Goal: Transaction & Acquisition: Purchase product/service

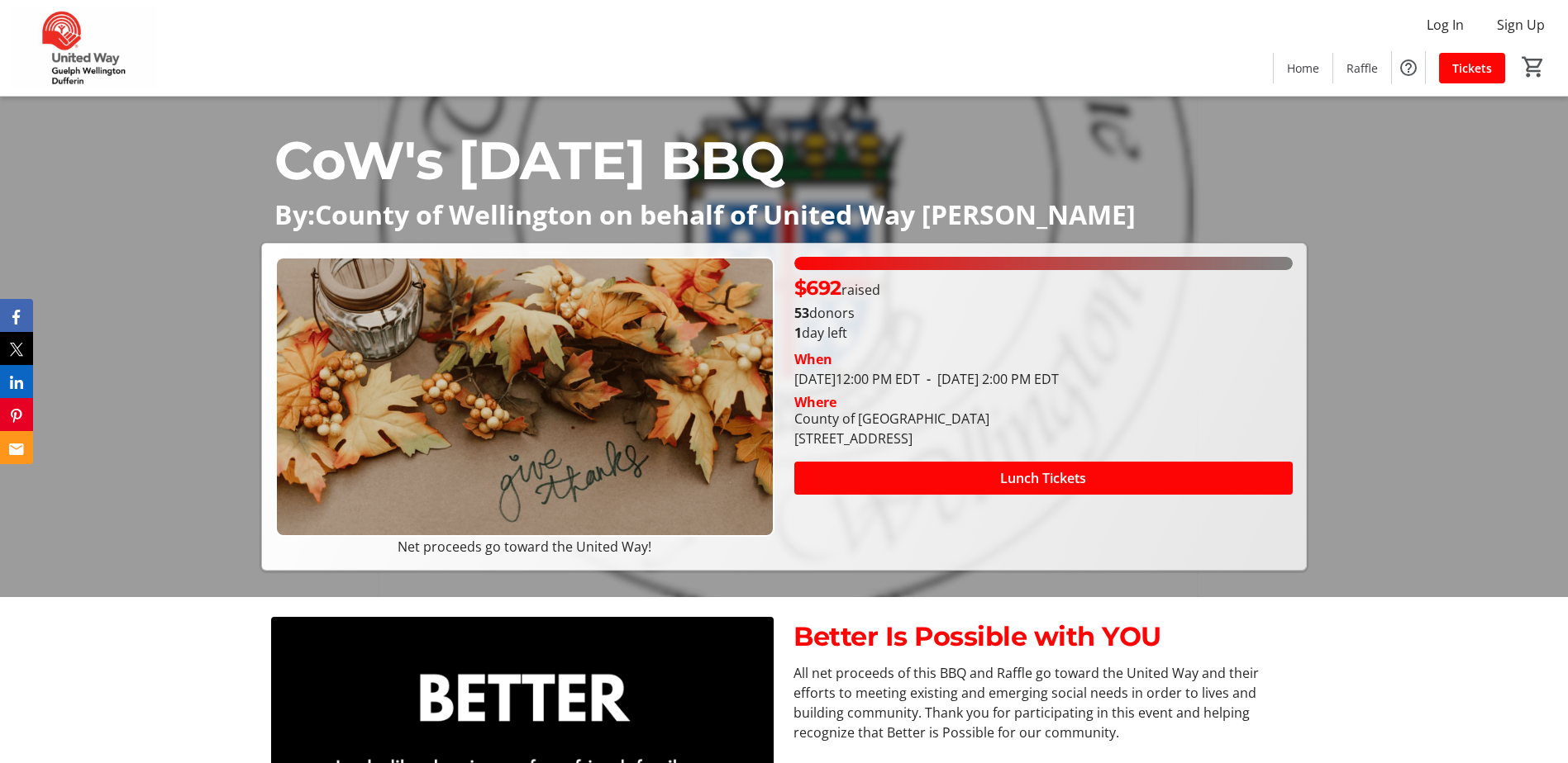
scroll to position [165, 0]
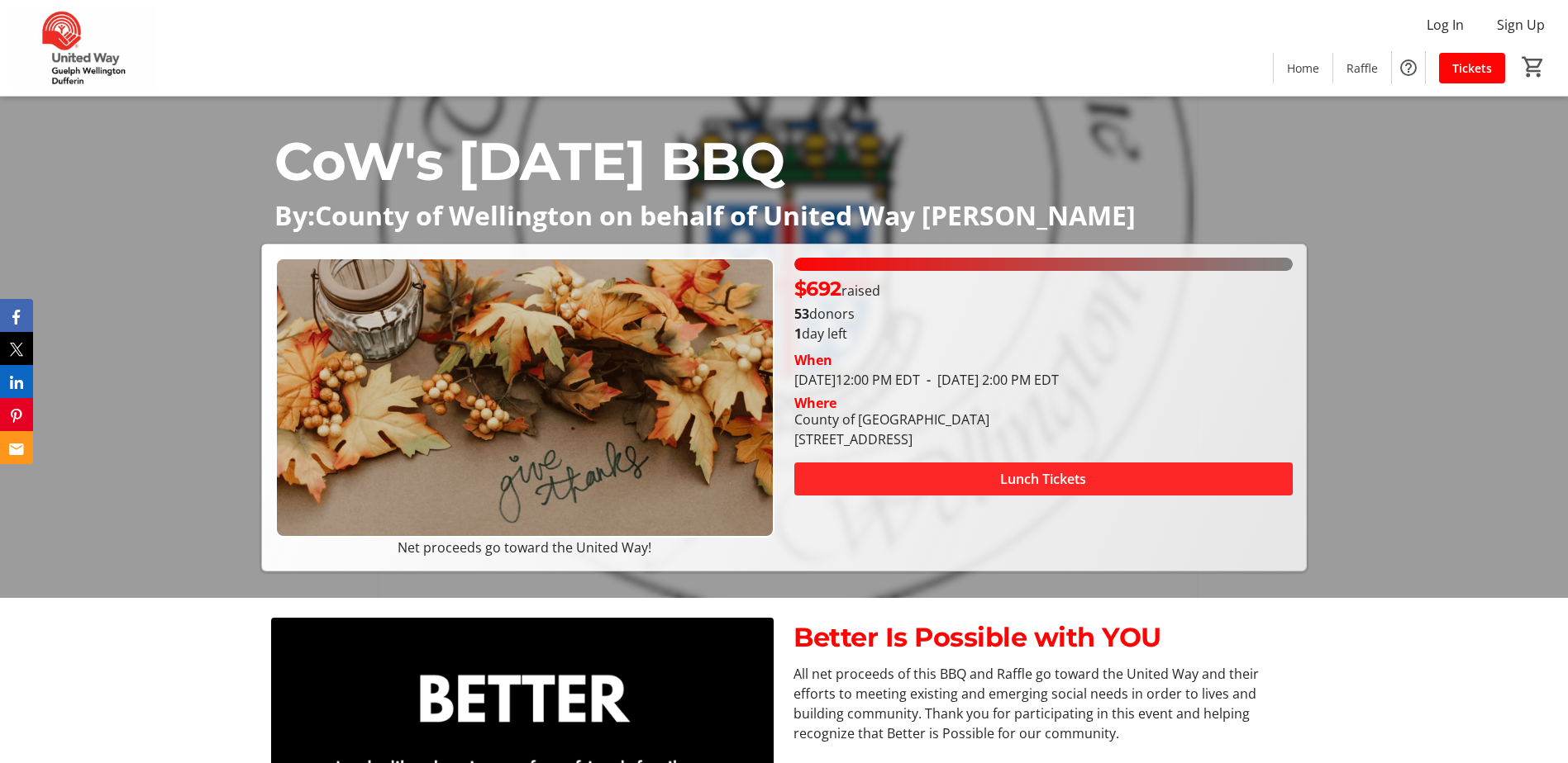
click at [842, 477] on span at bounding box center [1043, 479] width 498 height 39
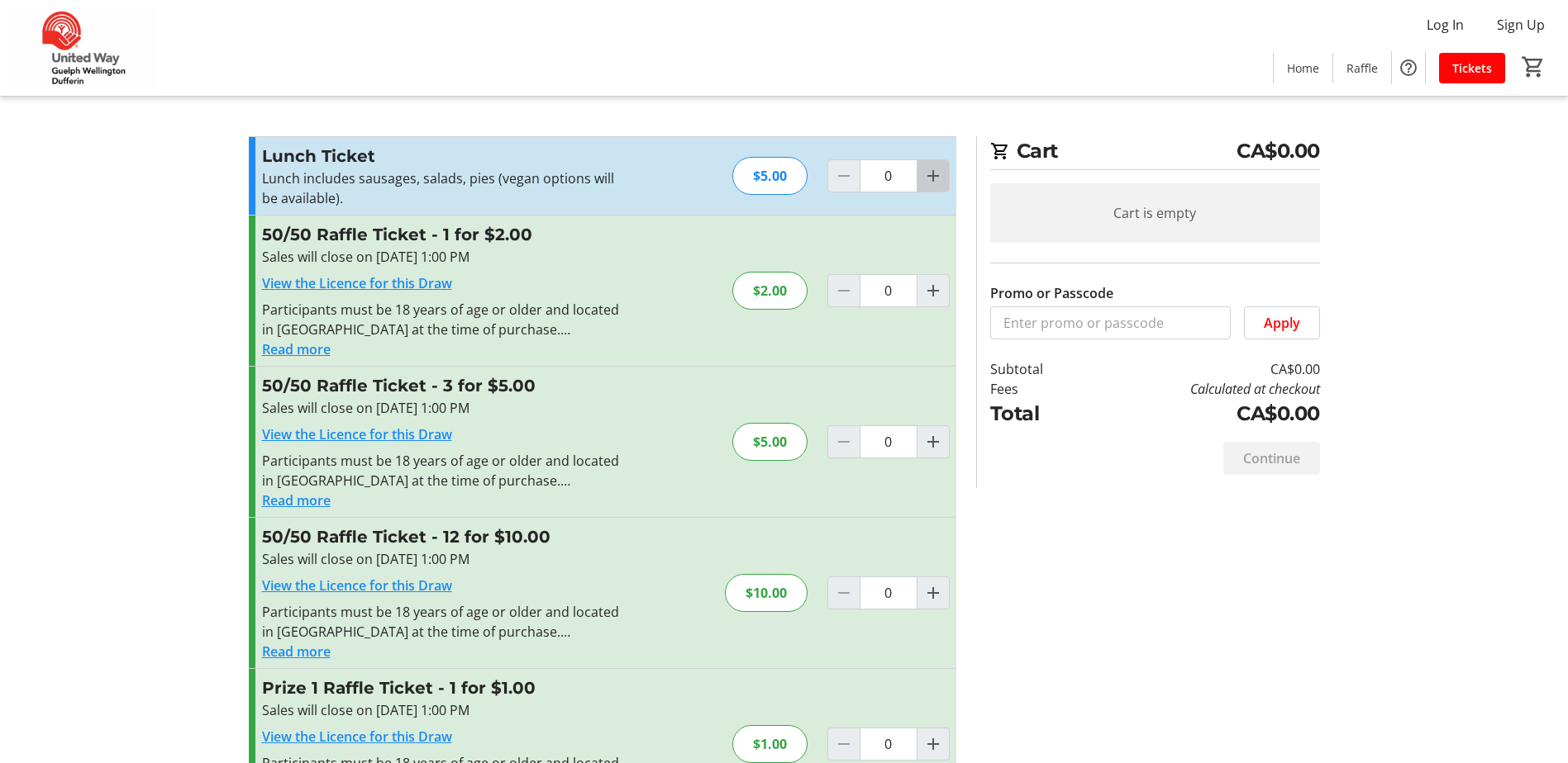
click at [935, 180] on mat-icon "Increment by one" at bounding box center [933, 176] width 20 height 20
type input "1"
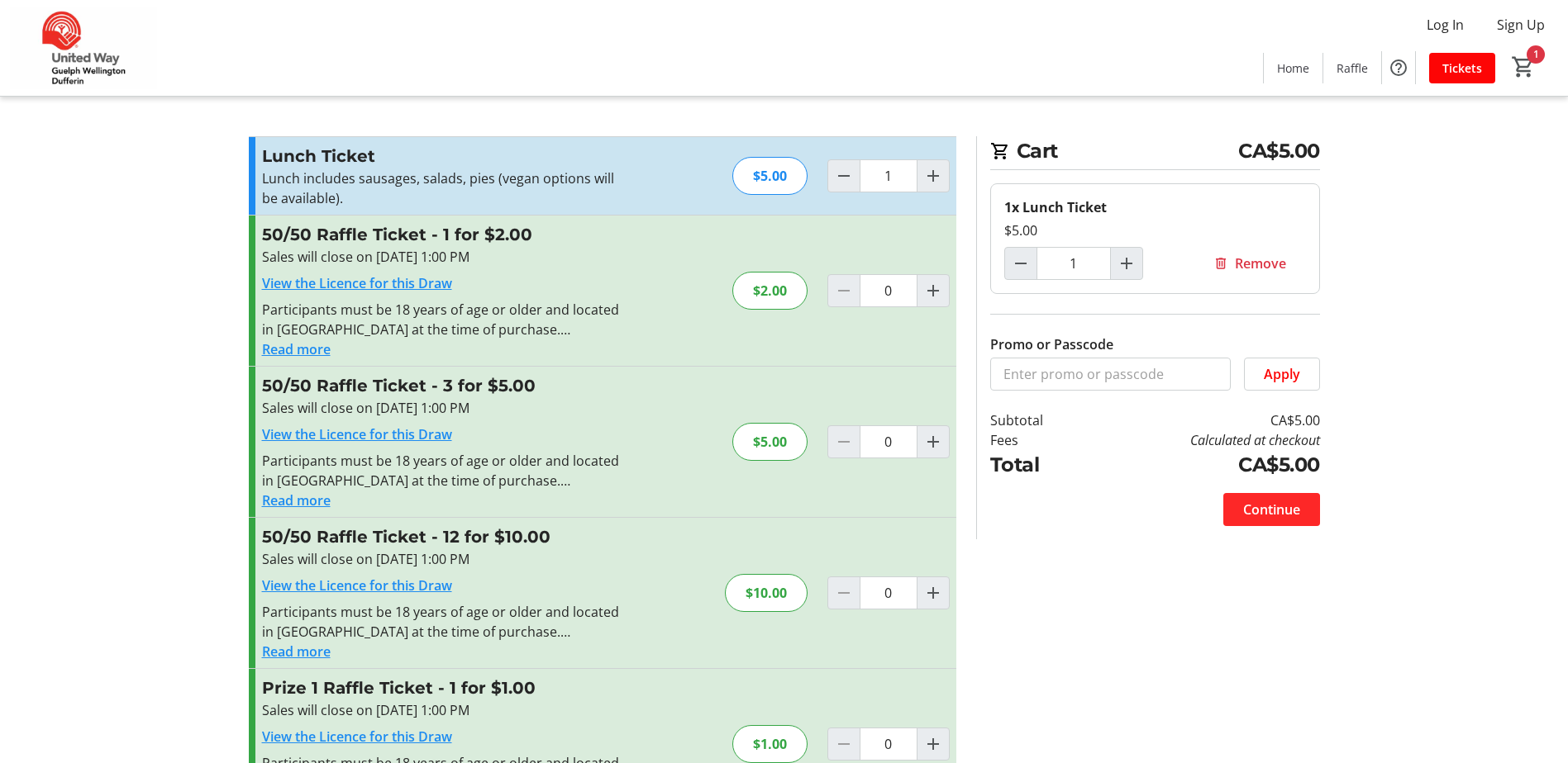
click at [1275, 515] on span "Continue" at bounding box center [1271, 510] width 57 height 20
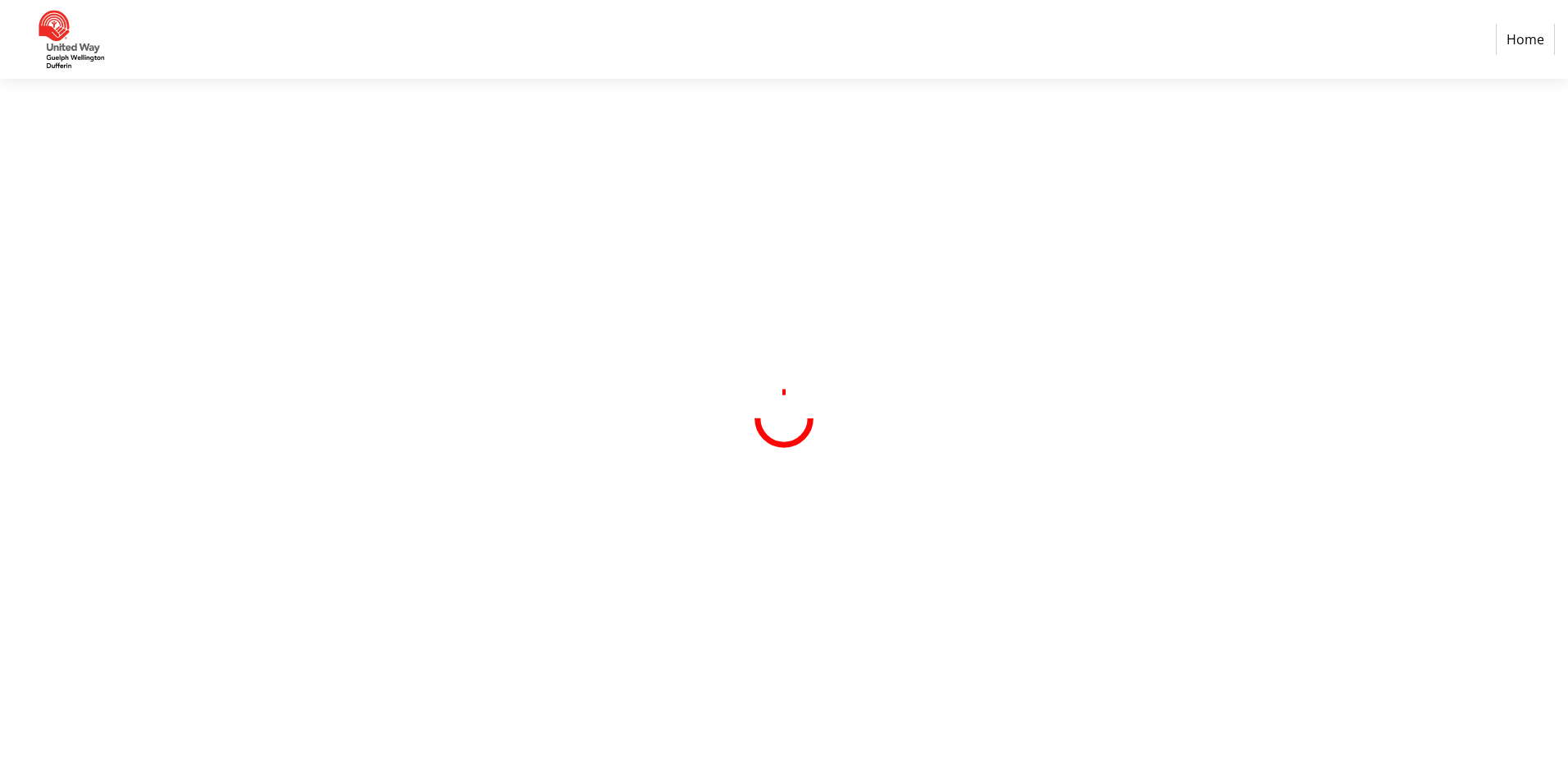
select select "CA"
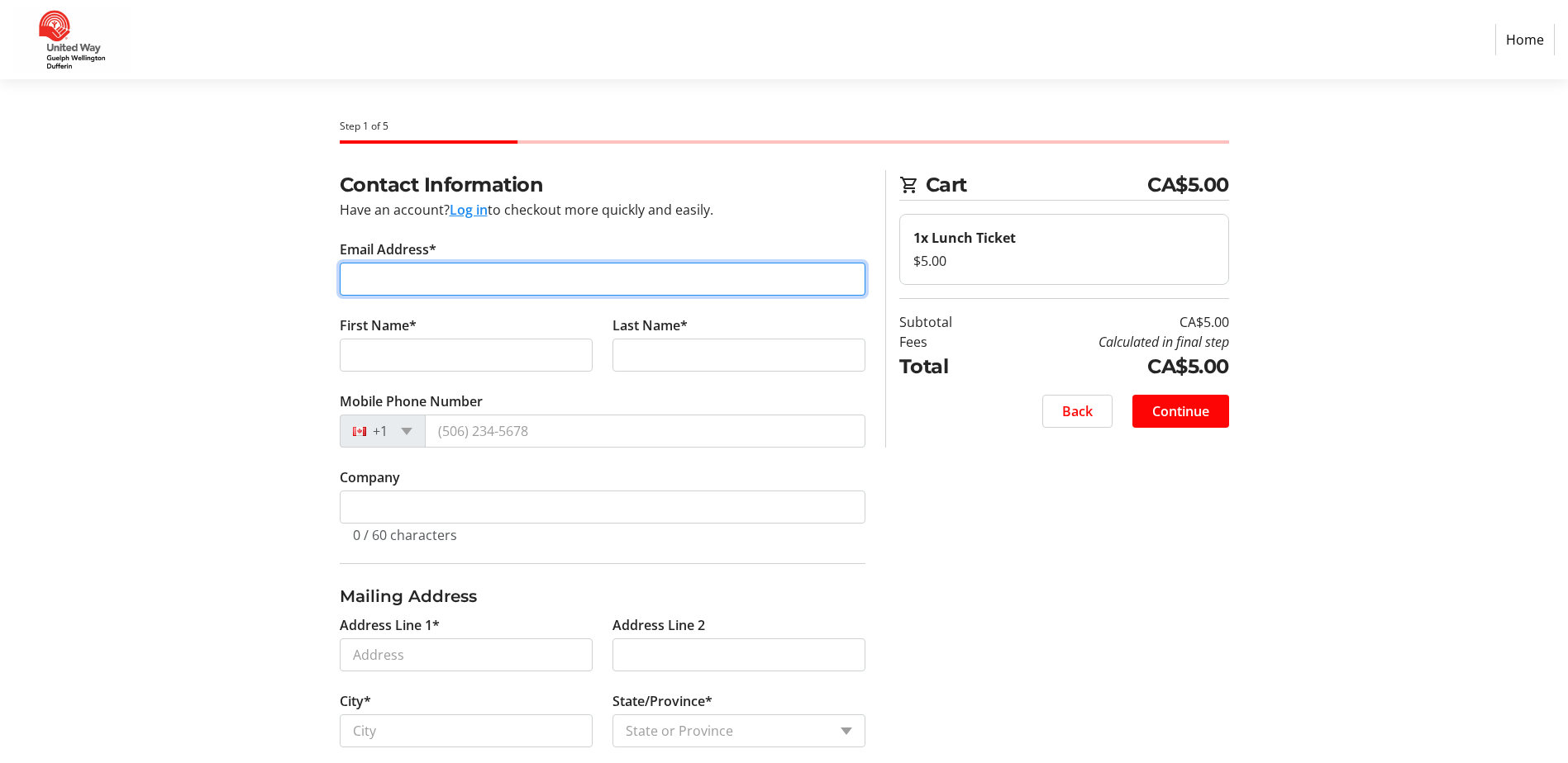
click at [521, 279] on input "Email Address*" at bounding box center [602, 279] width 526 height 33
type input "[EMAIL_ADDRESS][DOMAIN_NAME]"
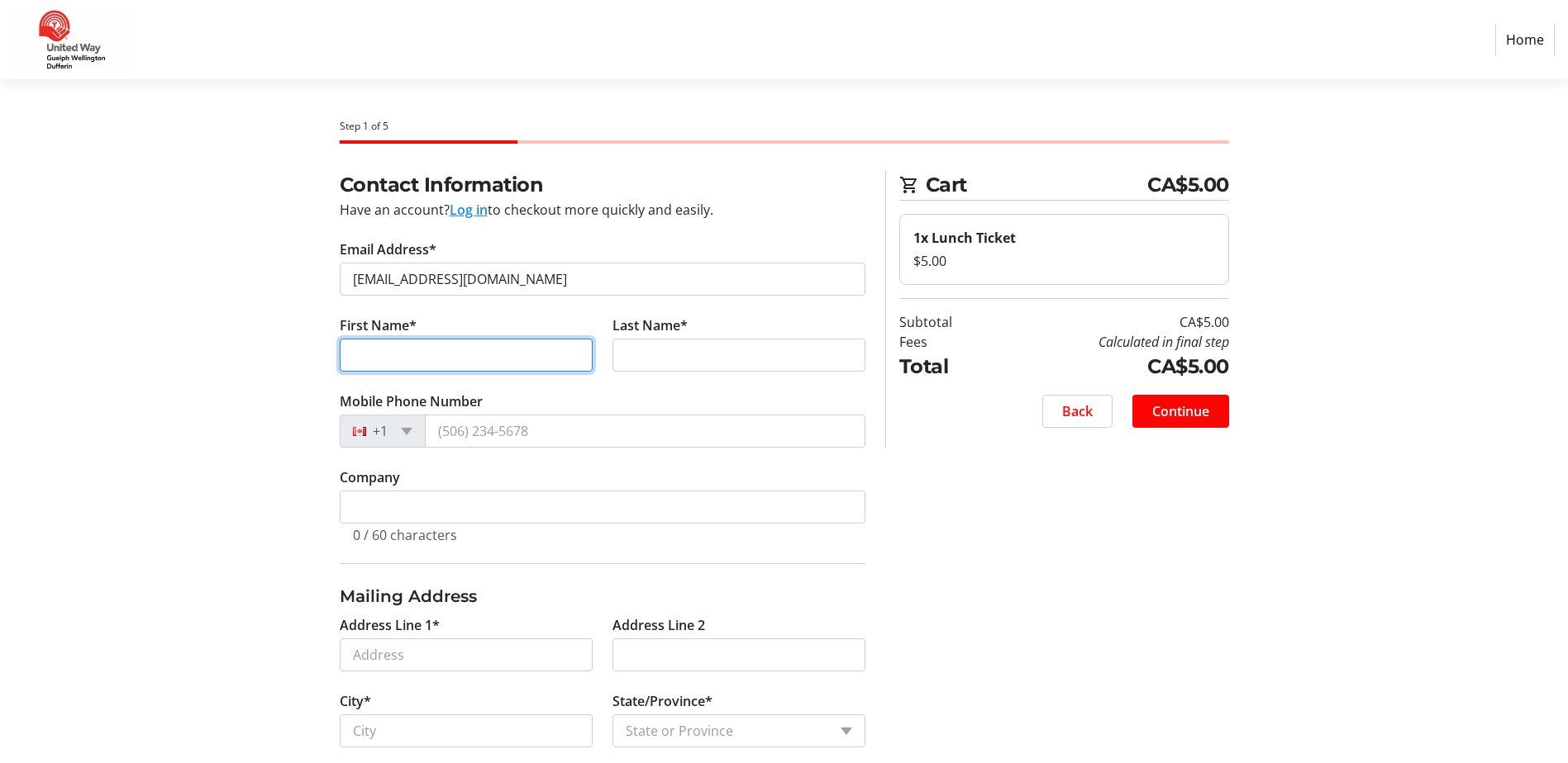
type input "[PERSON_NAME]"
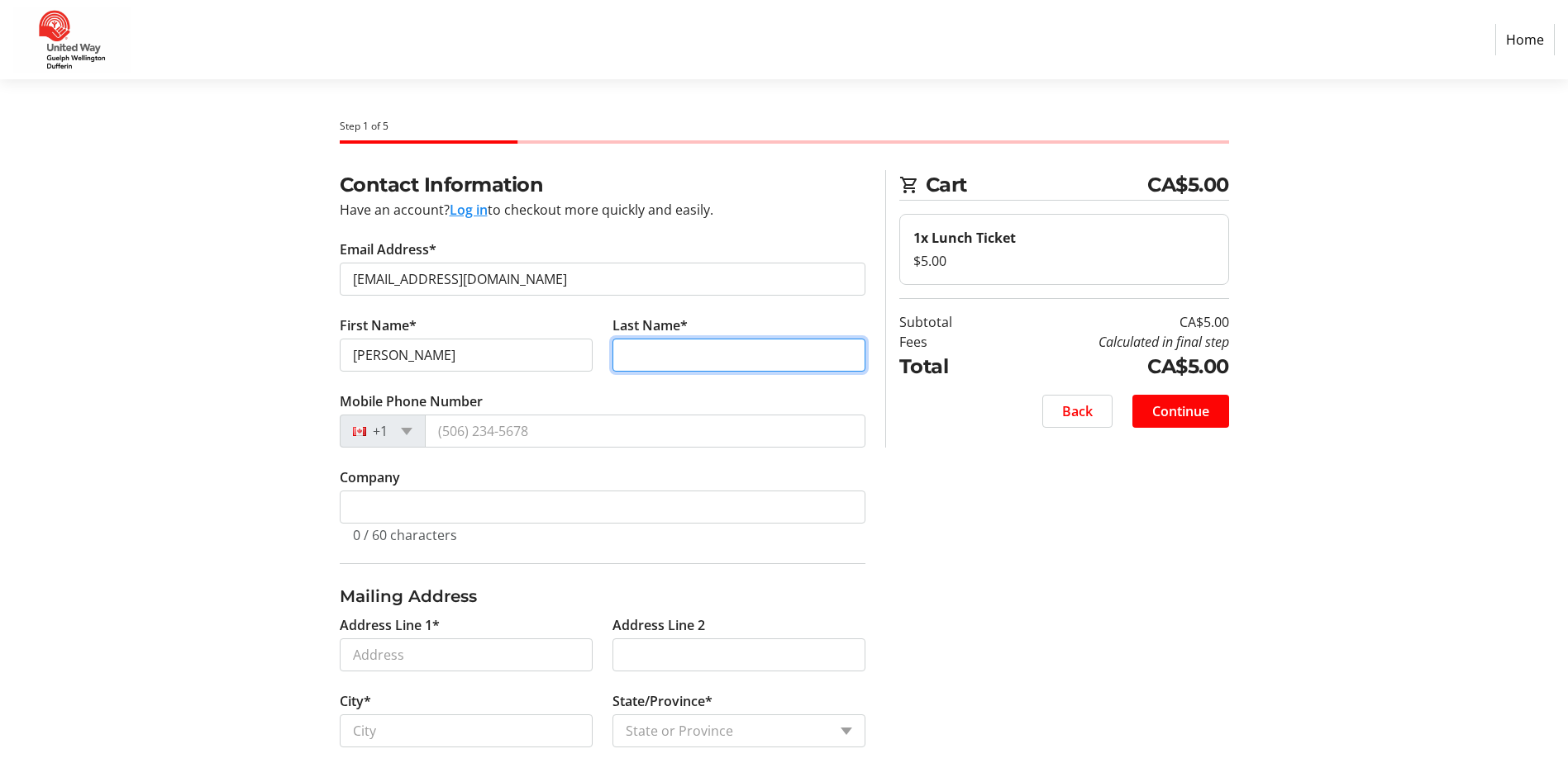
type input "[PERSON_NAME]"
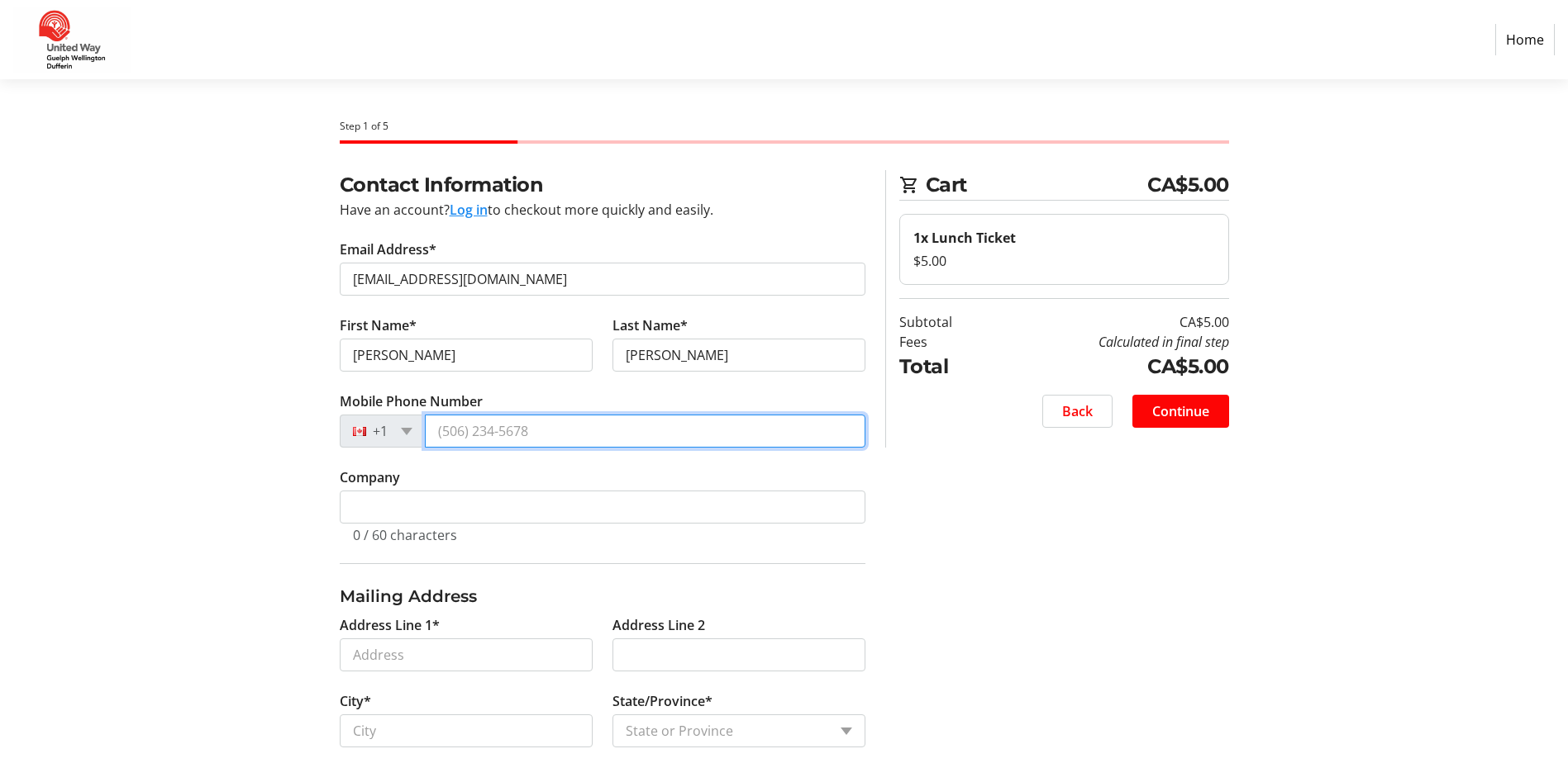
type input "[PHONE_NUMBER]"
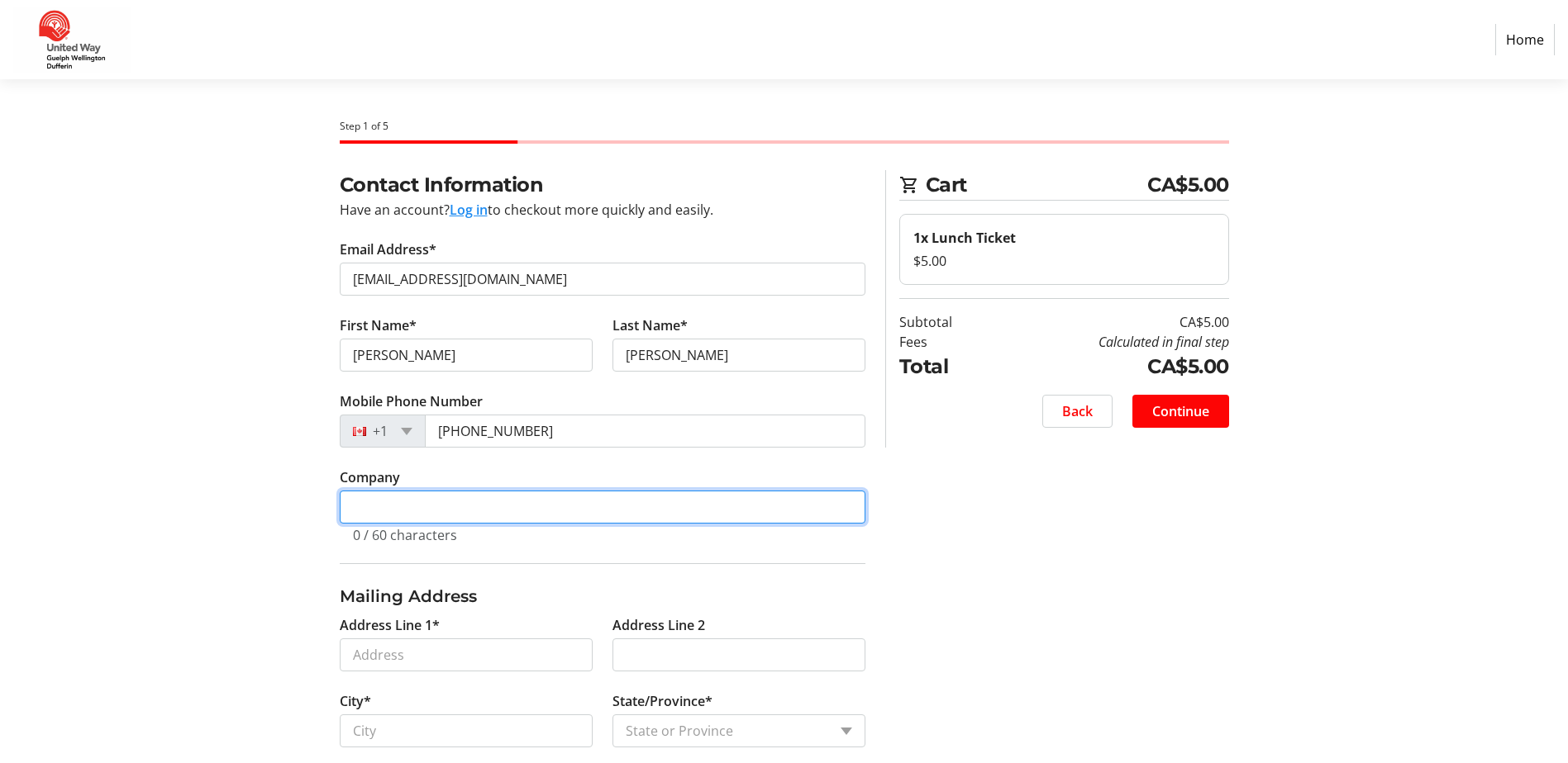
type input "County of [GEOGRAPHIC_DATA]"
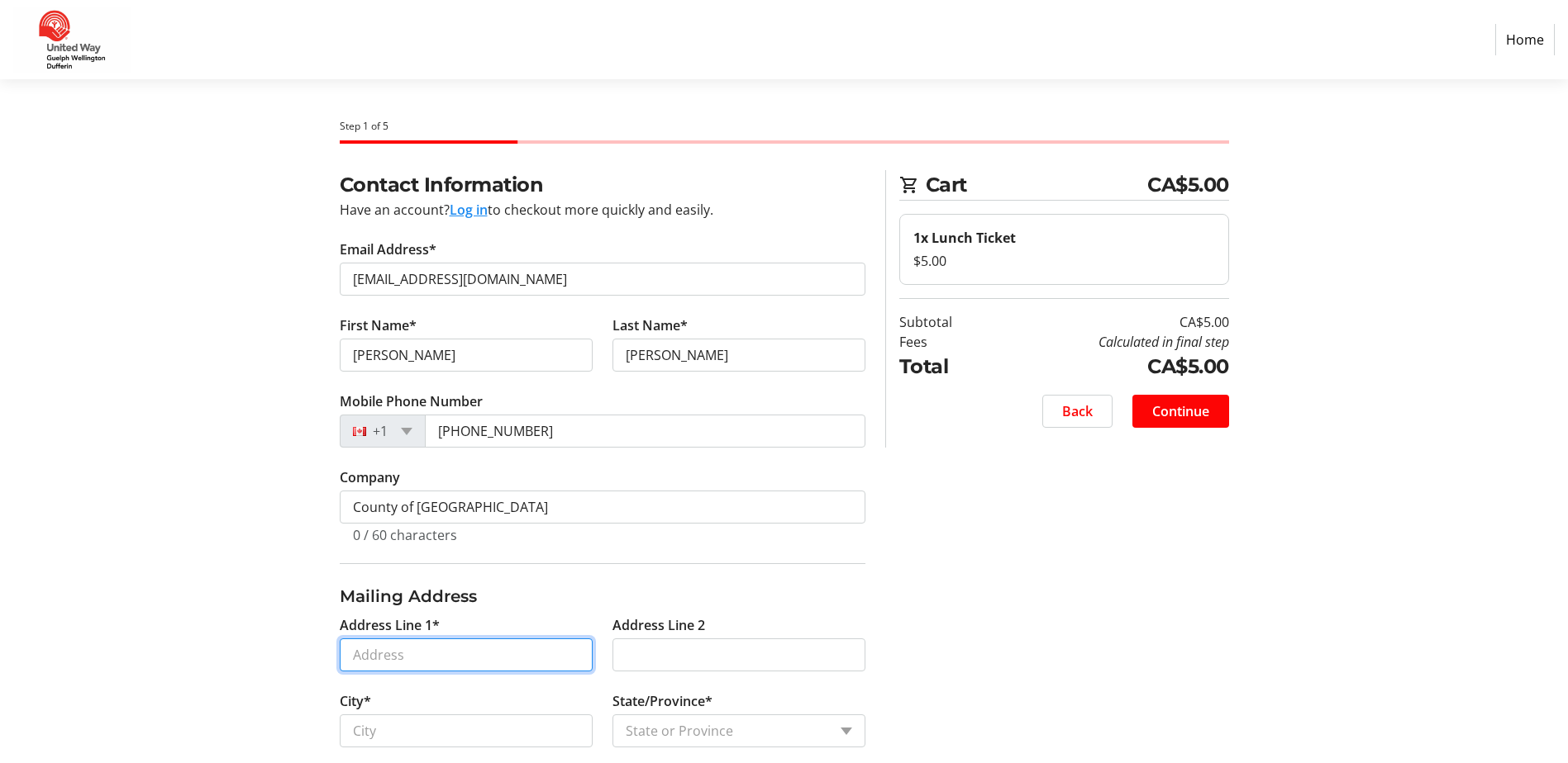
type input "[STREET_ADDRESS]"
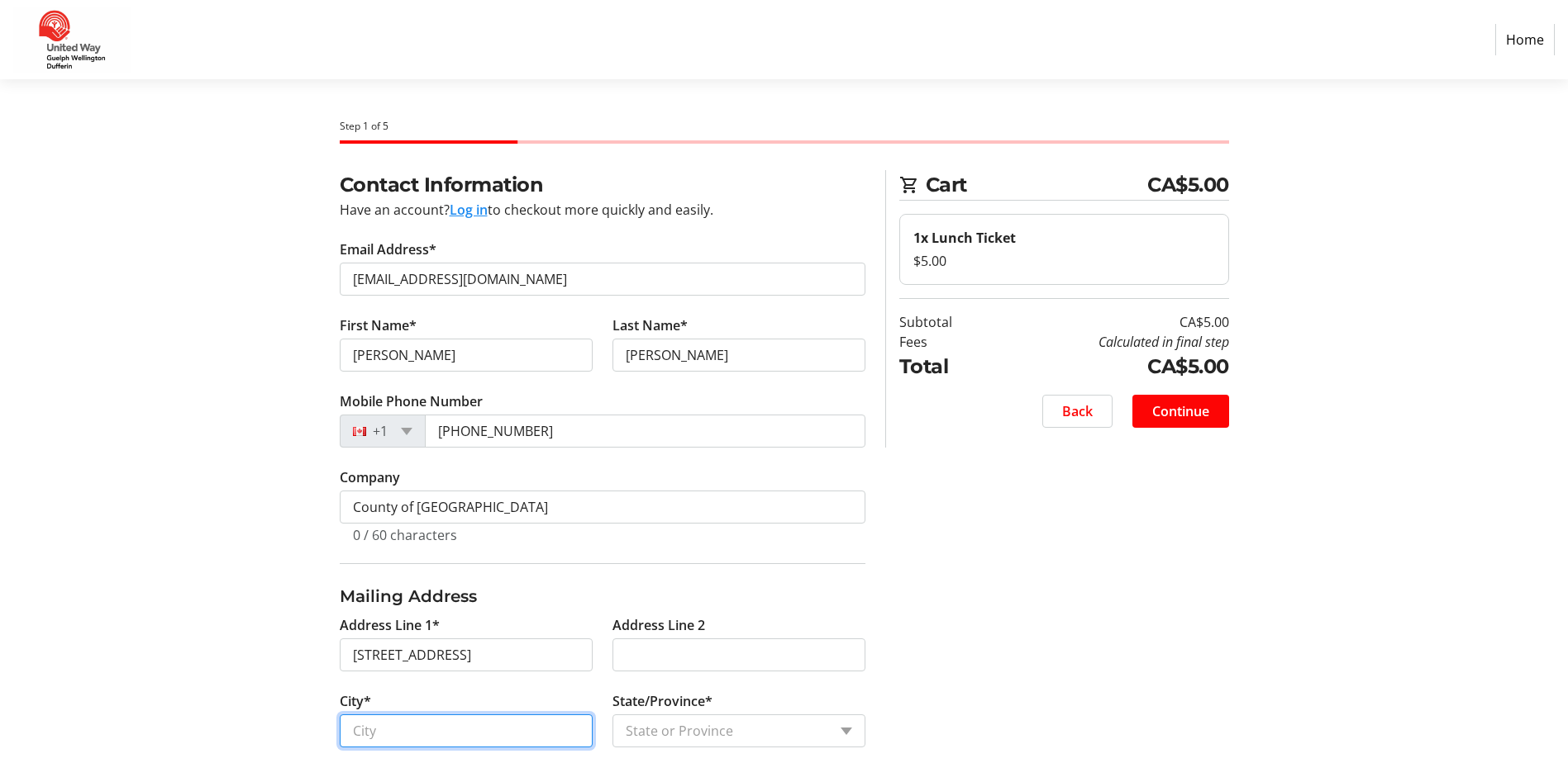
type input "Guelph"
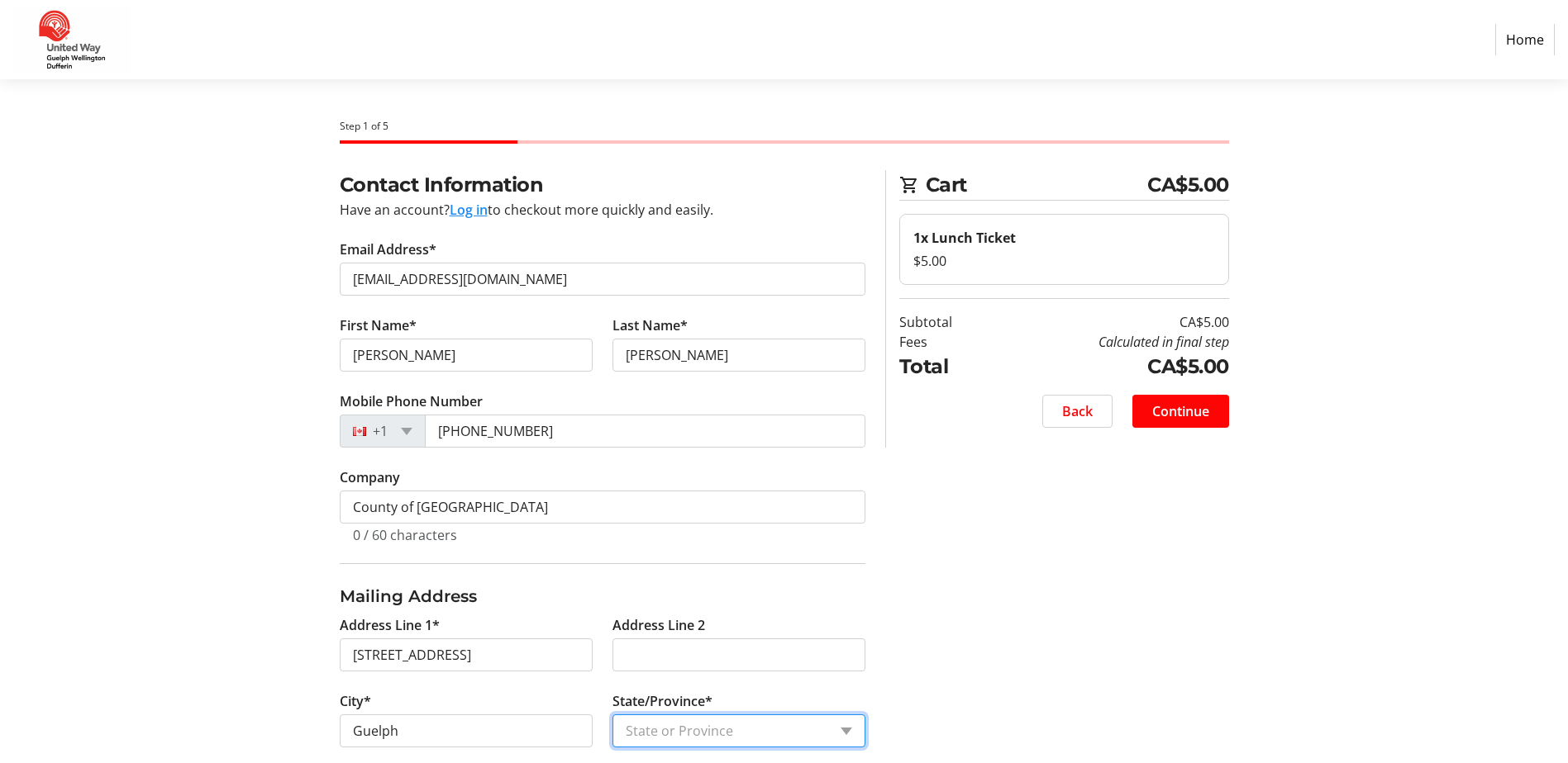
select select "ON"
type input "N1H 4E8"
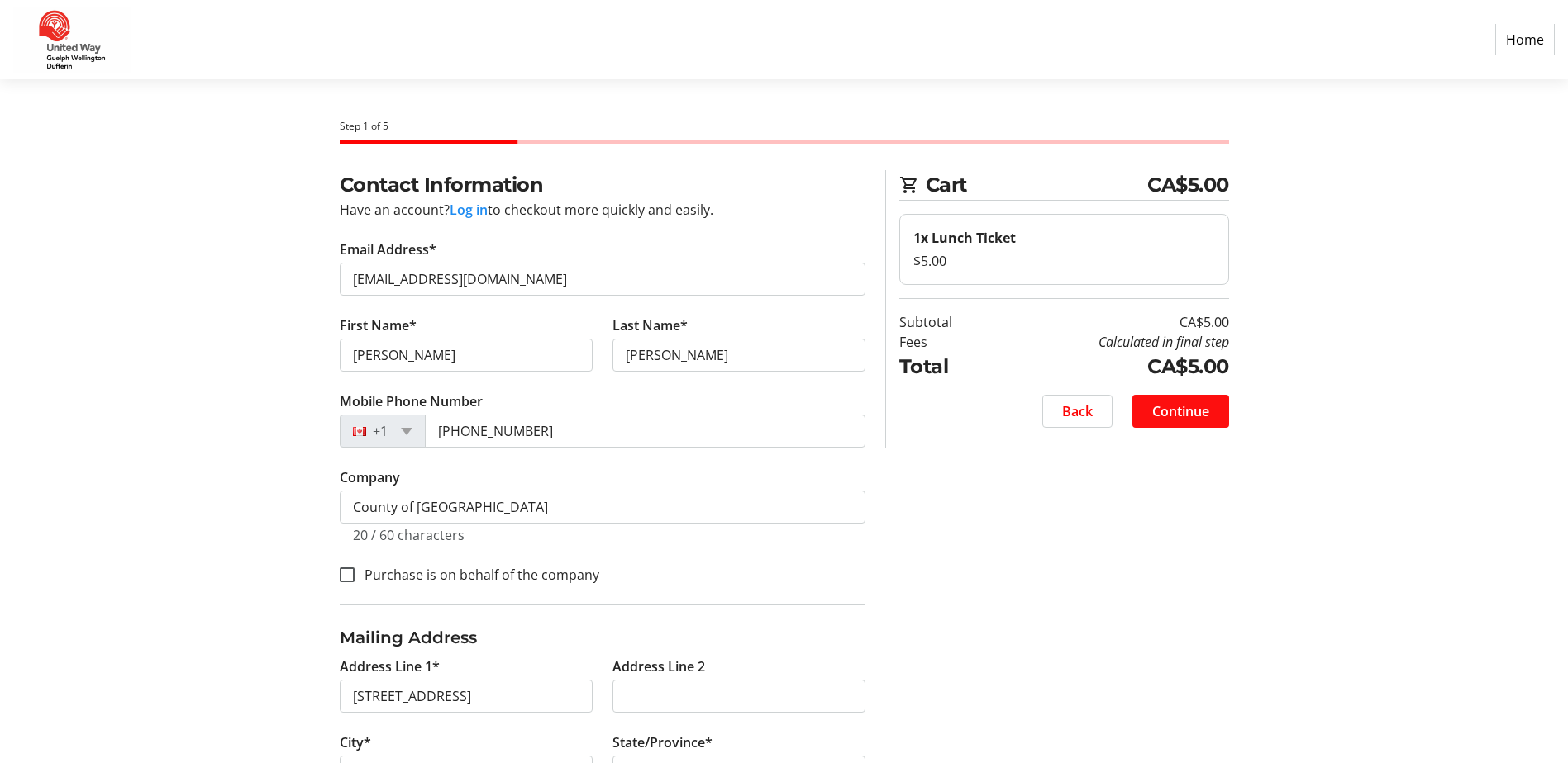
click at [1161, 424] on span at bounding box center [1180, 411] width 97 height 39
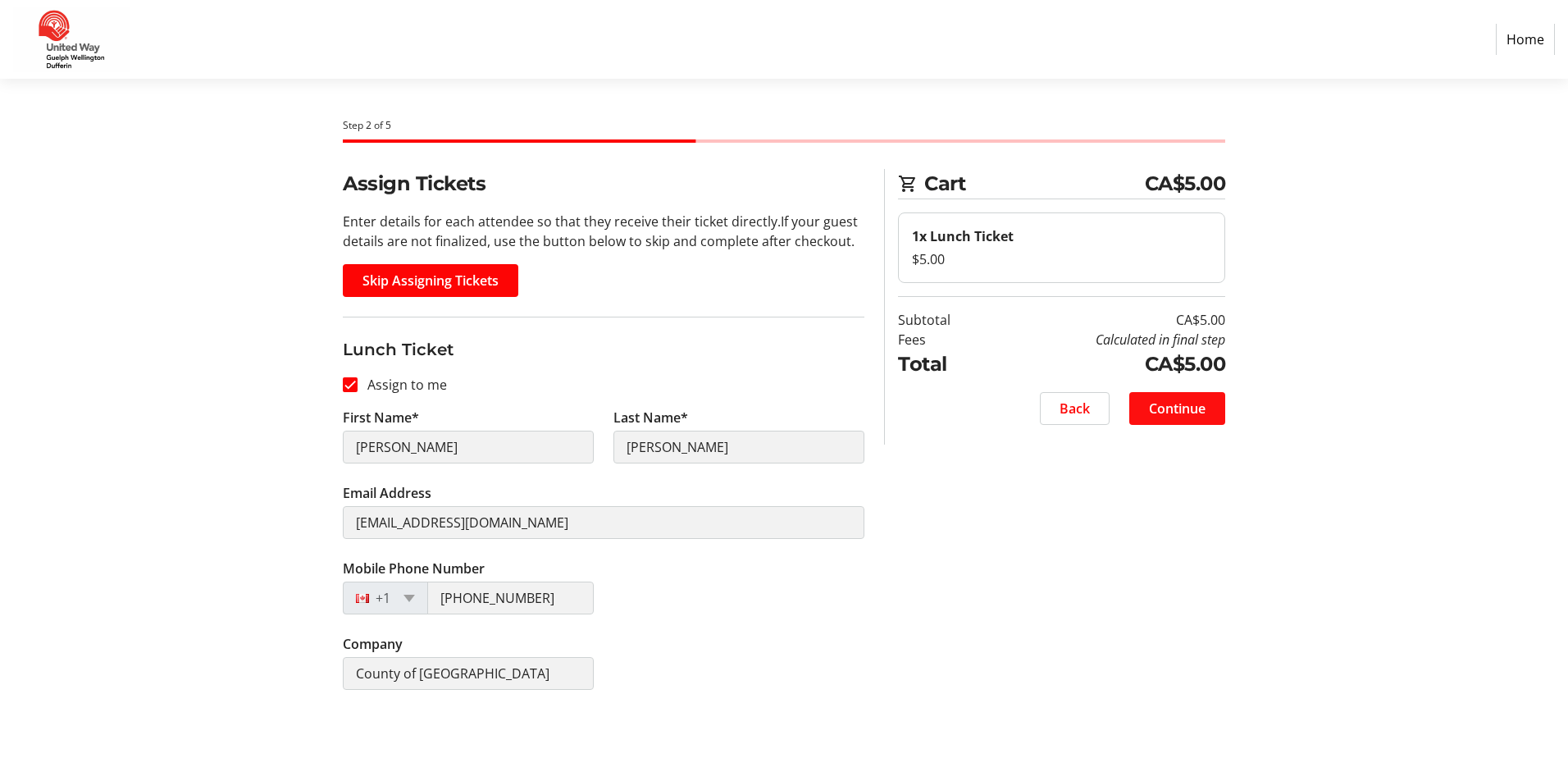
click at [1160, 412] on span "Continue" at bounding box center [1178, 408] width 57 height 20
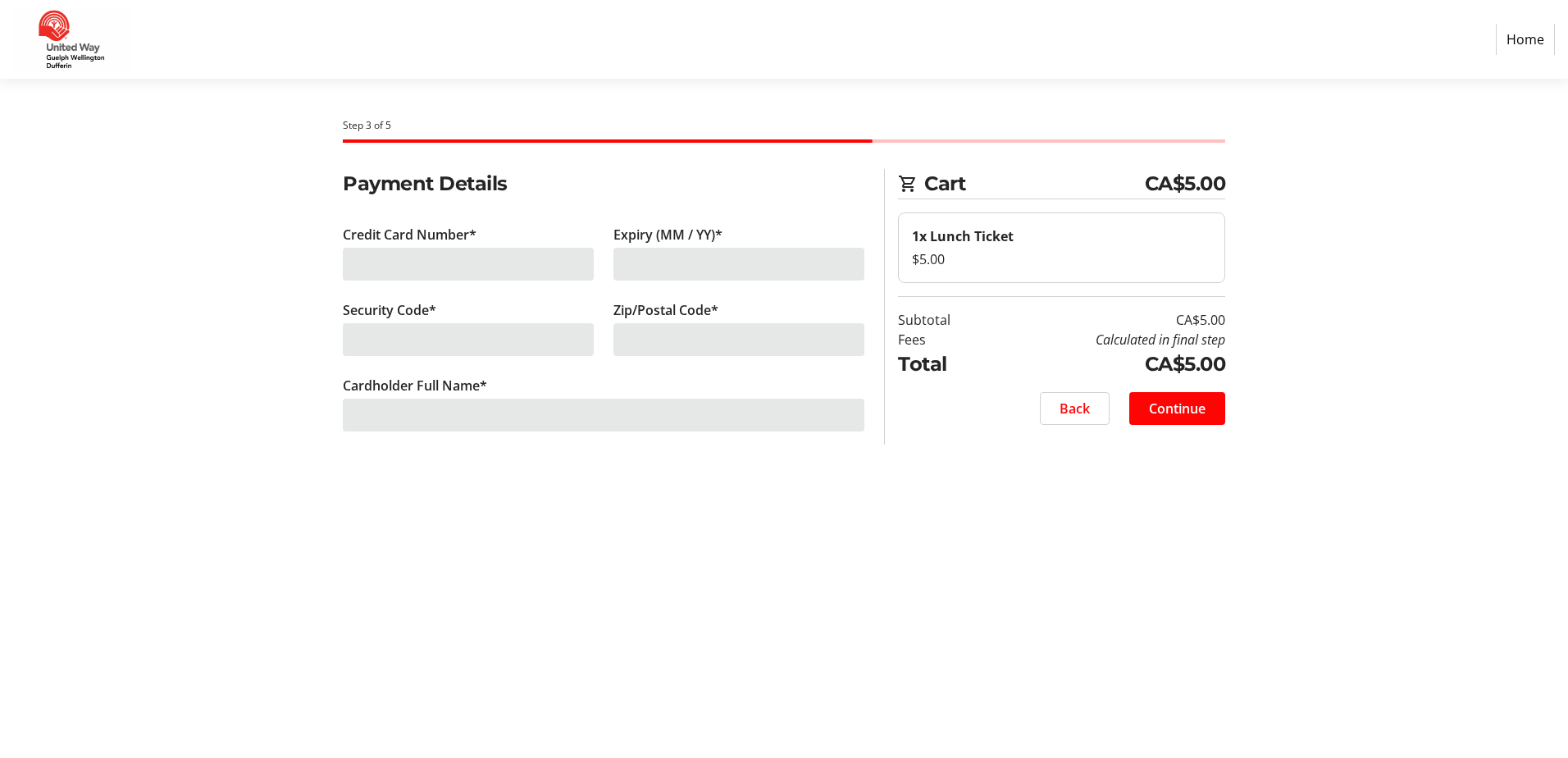
click at [472, 262] on div at bounding box center [468, 264] width 251 height 33
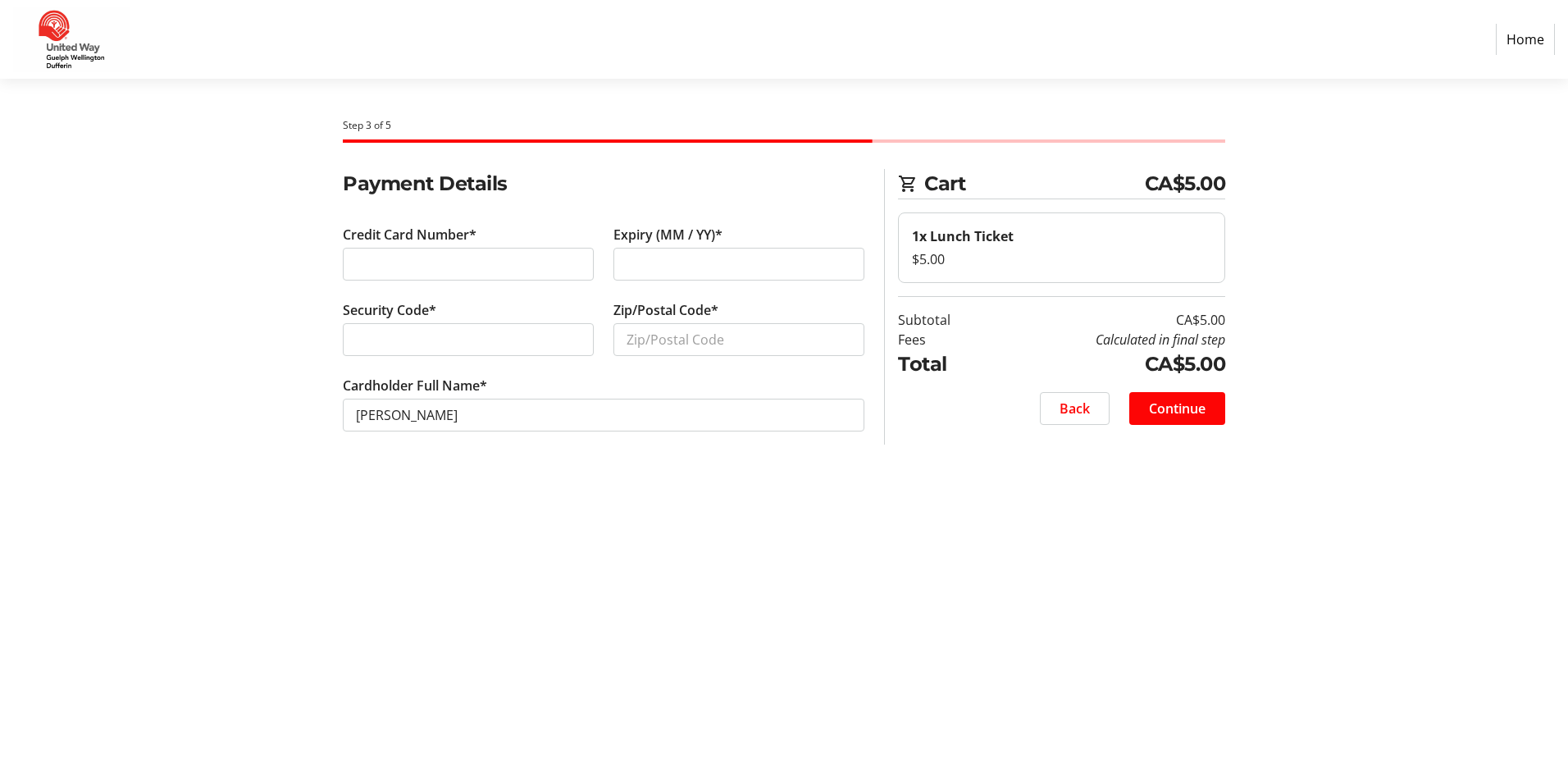
drag, startPoint x: 666, startPoint y: 313, endPoint x: 665, endPoint y: 322, distance: 9.1
click at [666, 315] on label "Zip/Postal Code*" at bounding box center [666, 310] width 105 height 20
click at [666, 323] on input "Zip/Postal Code*" at bounding box center [739, 339] width 251 height 33
click at [664, 324] on input "Zip/Postal Code*" at bounding box center [739, 339] width 251 height 33
type input "N1G1V4"
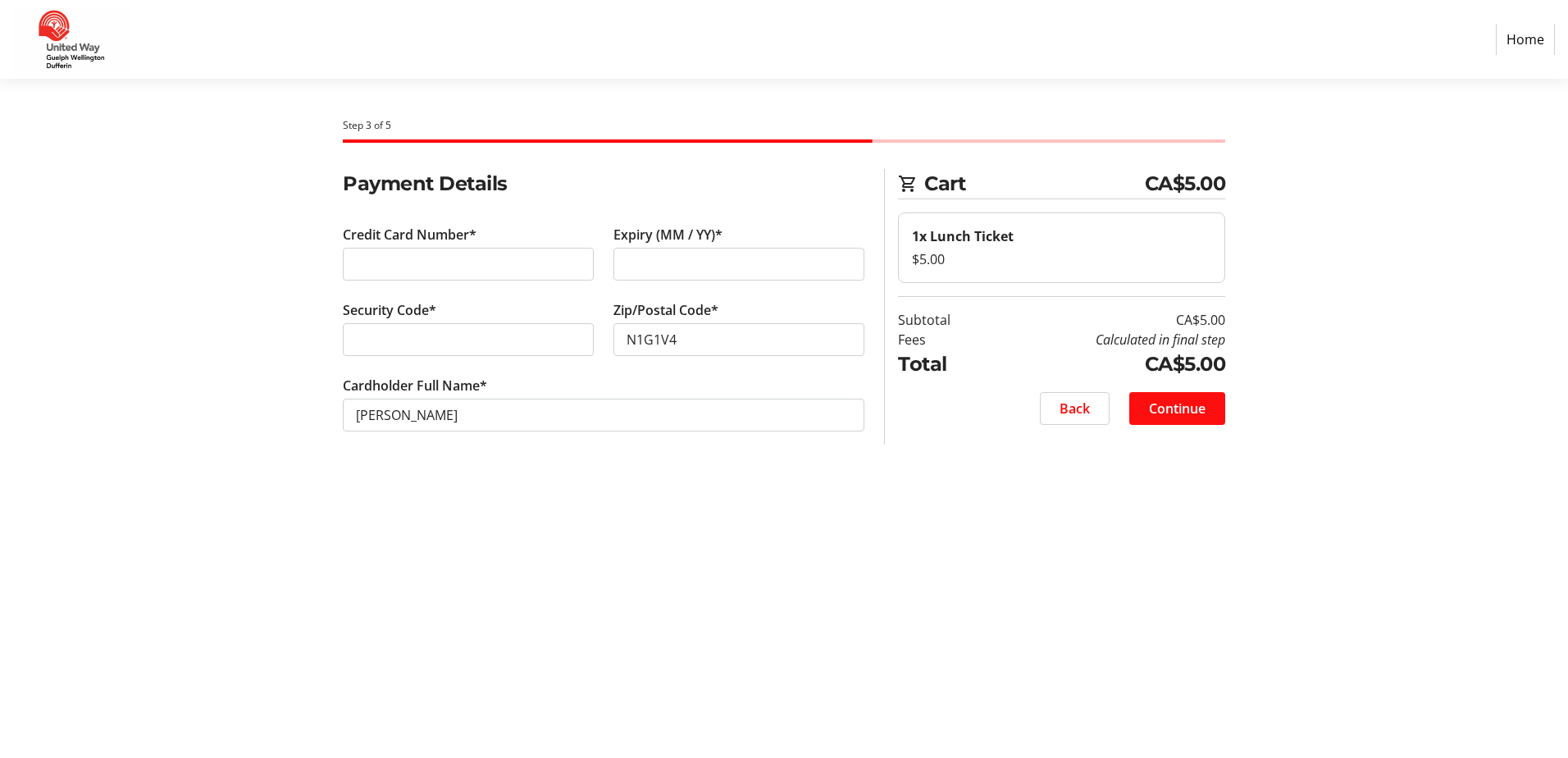
click at [1186, 414] on span "Continue" at bounding box center [1178, 408] width 57 height 20
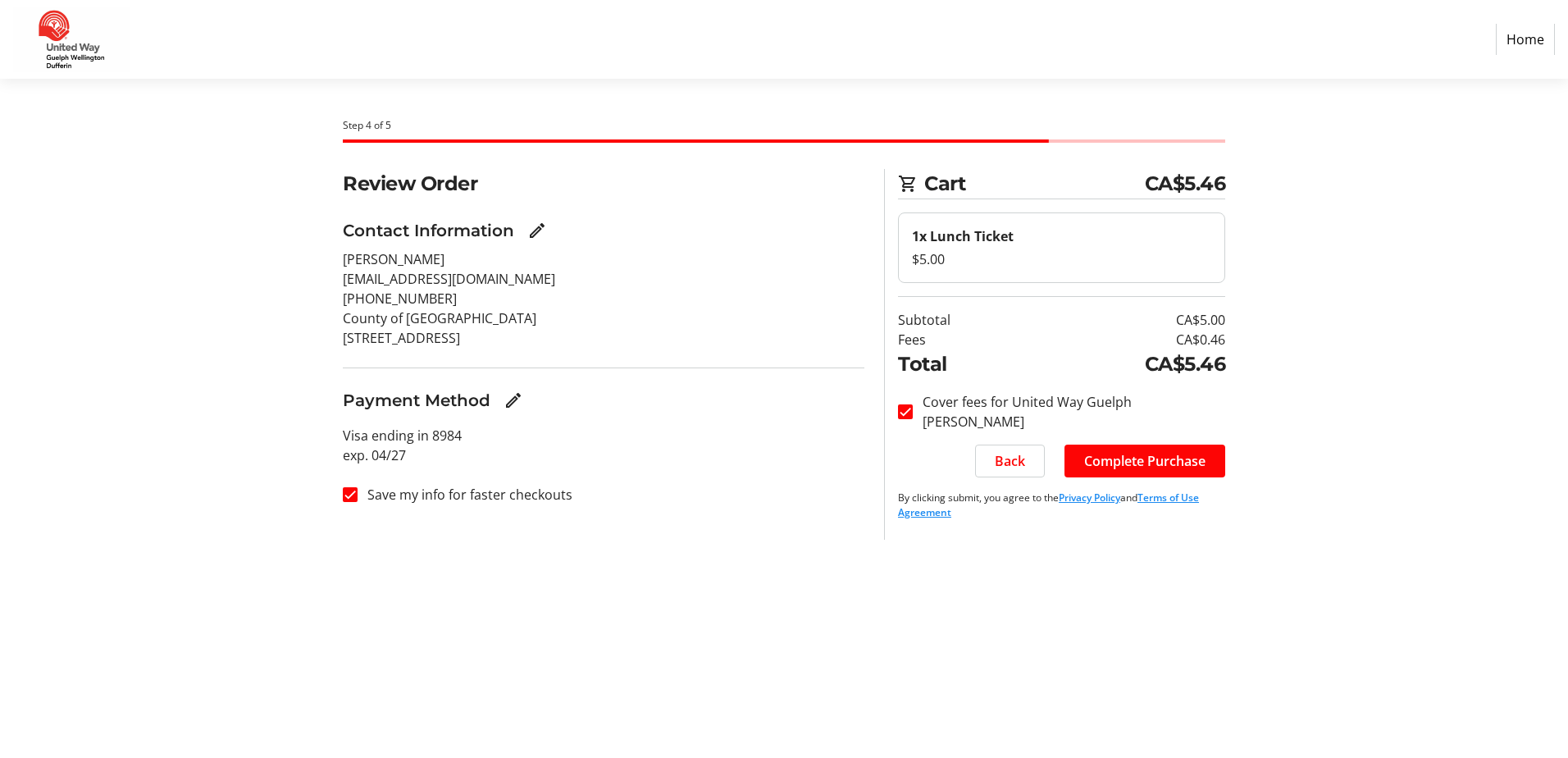
click at [547, 501] on label "Save my info for faster checkouts" at bounding box center [465, 495] width 215 height 20
click at [358, 501] on input "Save my info for faster checkouts" at bounding box center [350, 495] width 15 height 15
checkbox input "false"
click at [1114, 459] on span "Complete Purchase" at bounding box center [1145, 461] width 121 height 20
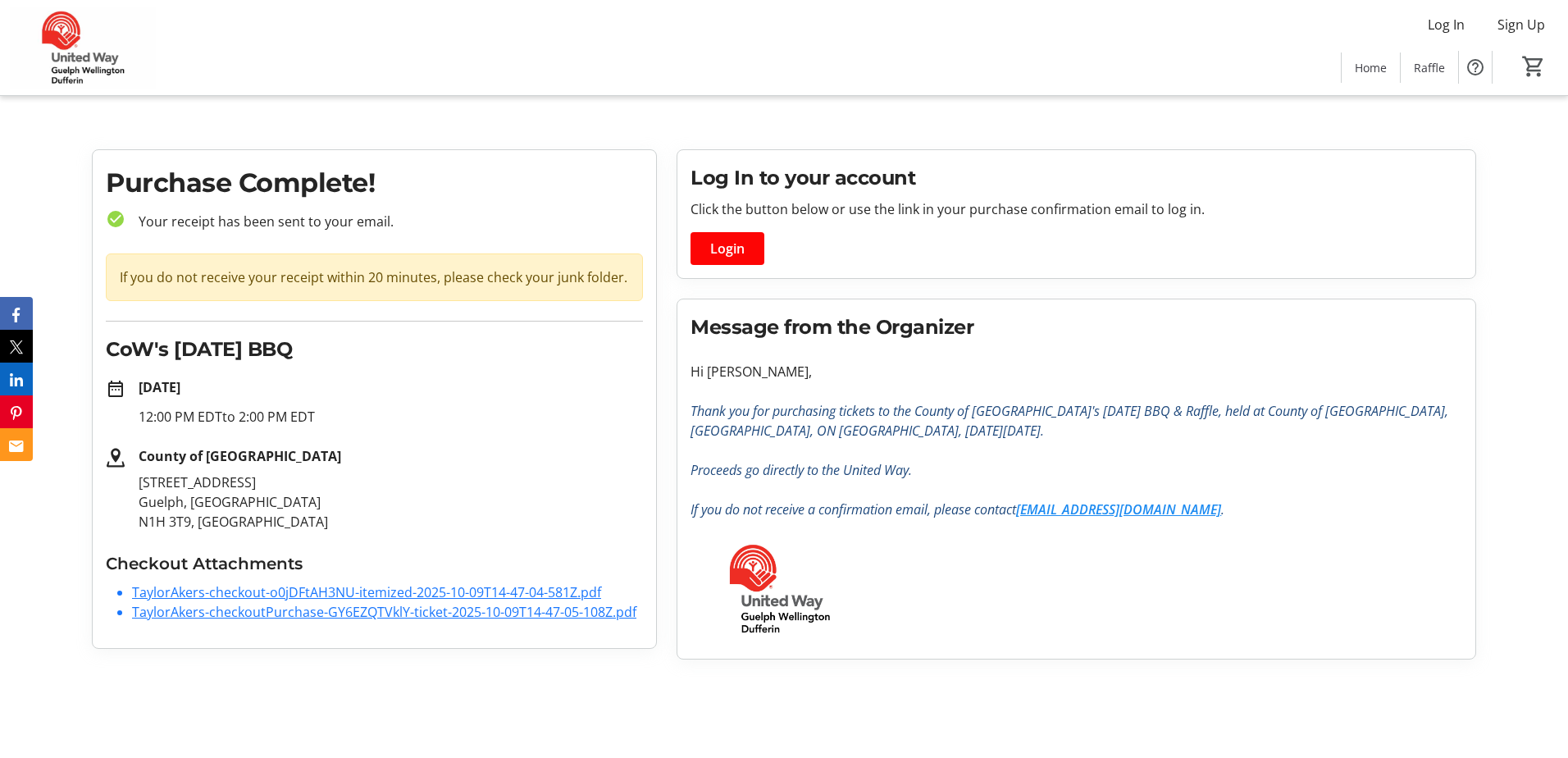
click at [477, 608] on link "TaylorAkers-checkoutPurchase-GY6EZQTVklY-ticket-2025-10-09T14-47-05-108Z.pdf" at bounding box center [383, 612] width 504 height 18
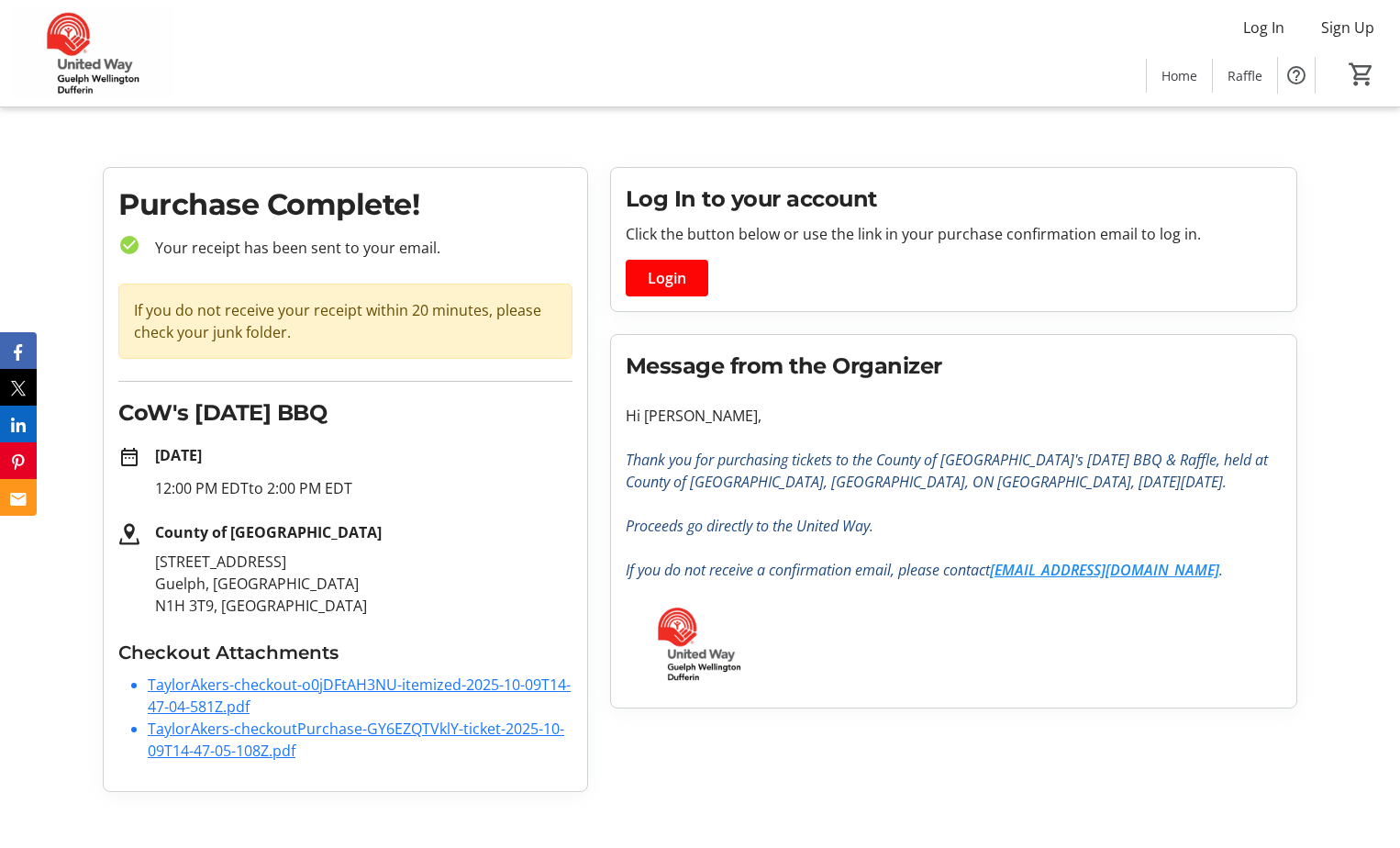
click at [479, 661] on h3 "Checkout Attachments" at bounding box center [345, 653] width 455 height 28
click at [466, 684] on link "TaylorAkers-checkout-o0jDFtAH3NU-itemized-2025-10-09T14-47-04-581Z.pdf" at bounding box center [358, 696] width 423 height 42
